Goal: Information Seeking & Learning: Learn about a topic

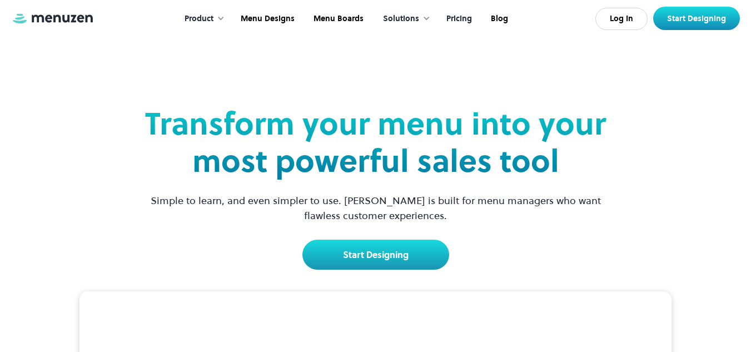
click at [469, 17] on link "Pricing" at bounding box center [458, 19] width 44 height 34
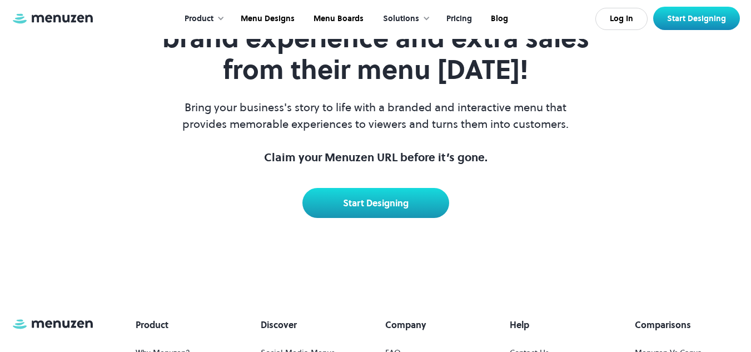
scroll to position [2723, 0]
